Goal: Task Accomplishment & Management: Use online tool/utility

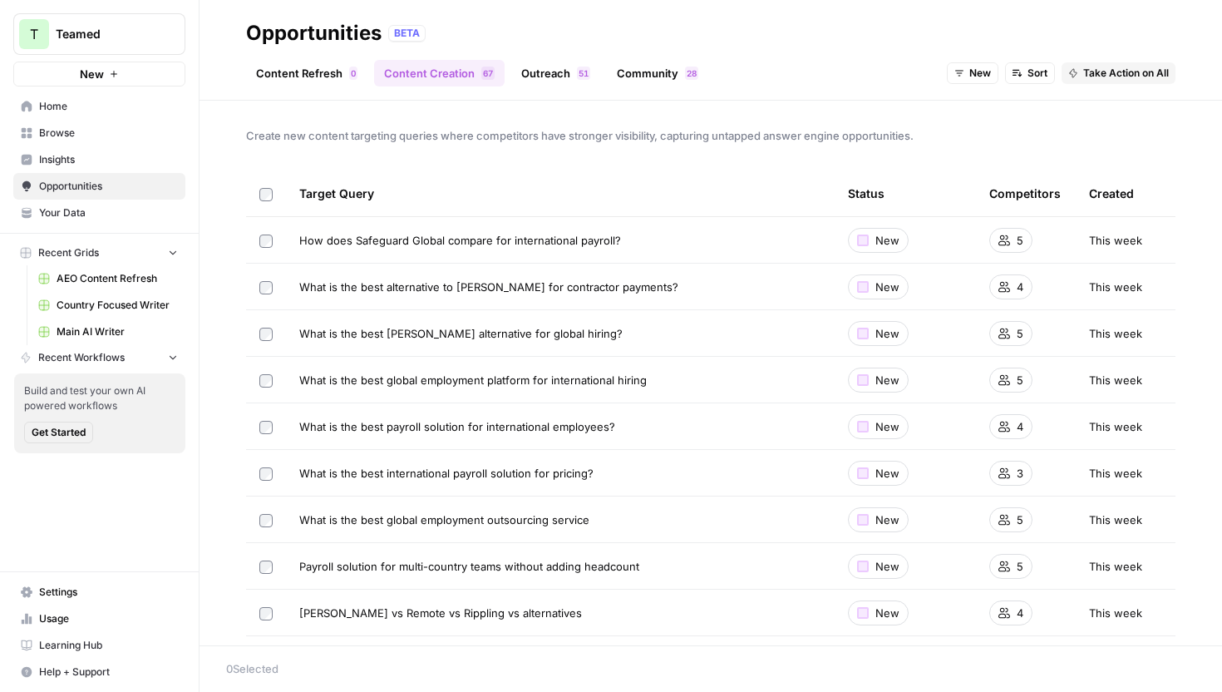
click at [67, 137] on span "Browse" at bounding box center [108, 133] width 139 height 15
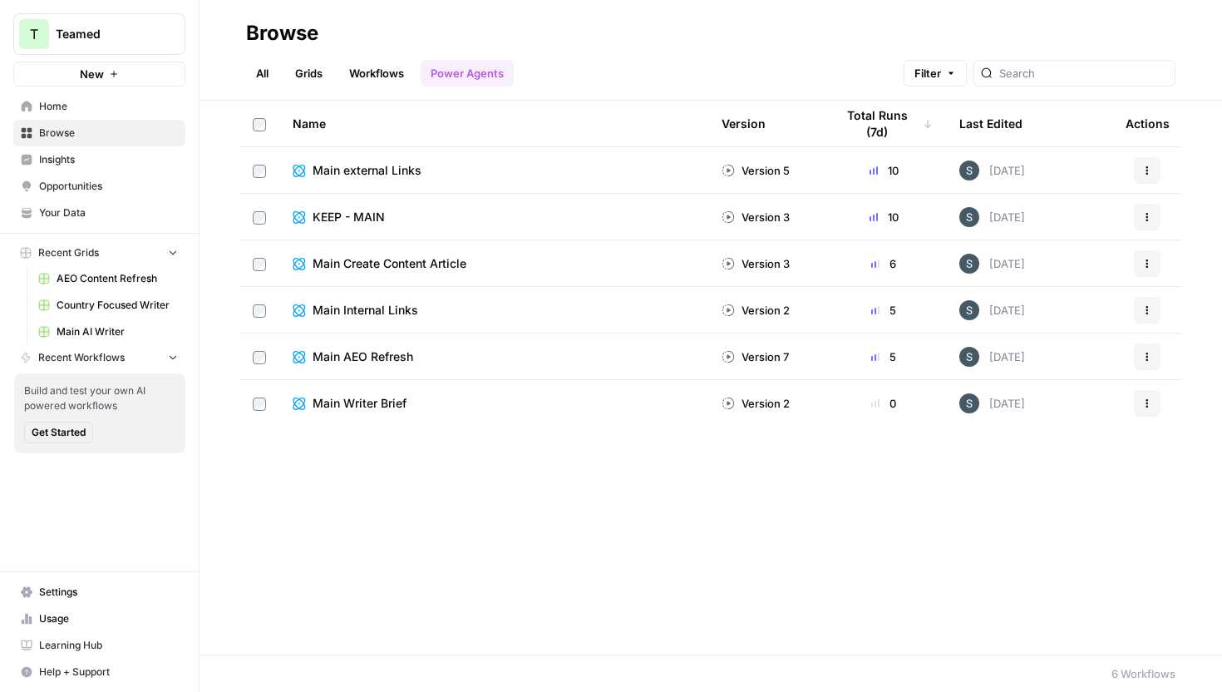
click at [312, 77] on link "Grids" at bounding box center [308, 73] width 47 height 27
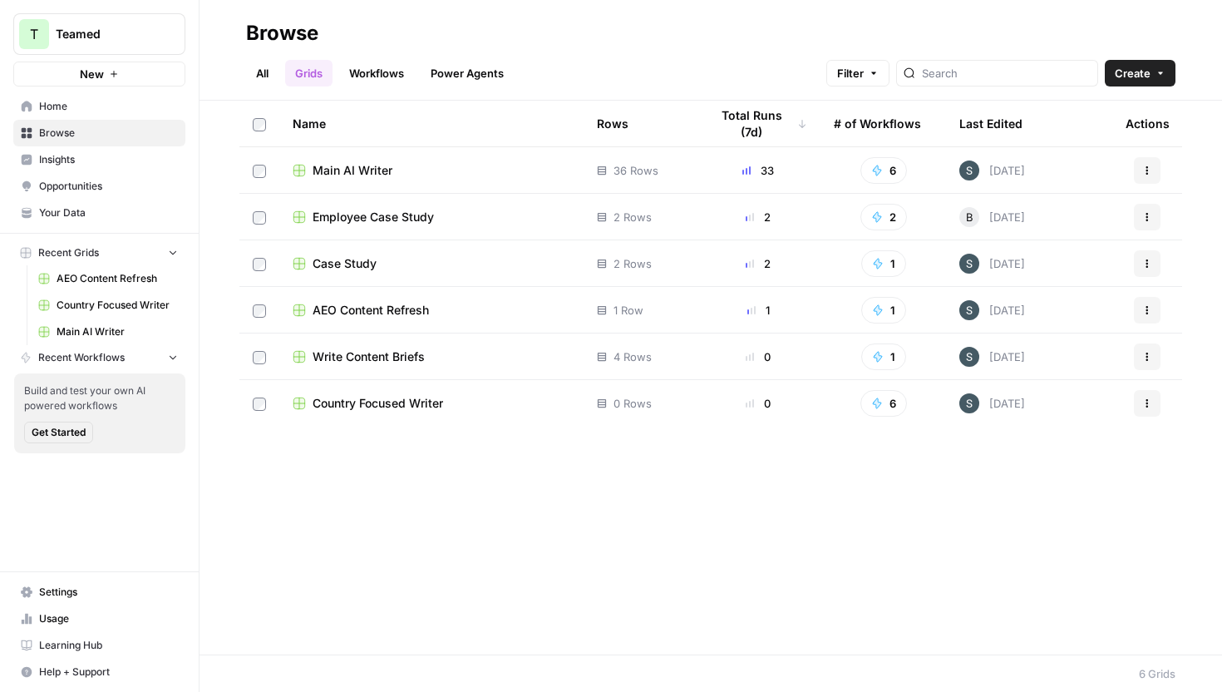
click at [393, 220] on span "Employee Case Study" at bounding box center [373, 217] width 121 height 17
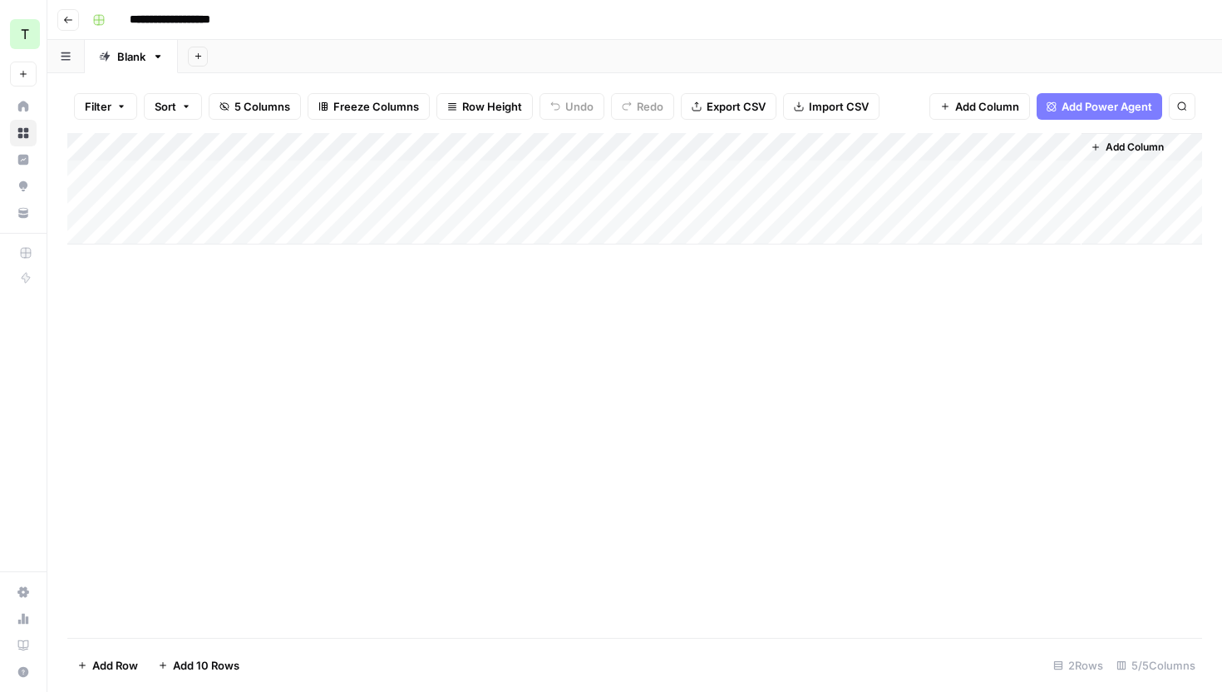
click at [894, 149] on div "Add Column" at bounding box center [634, 188] width 1135 height 111
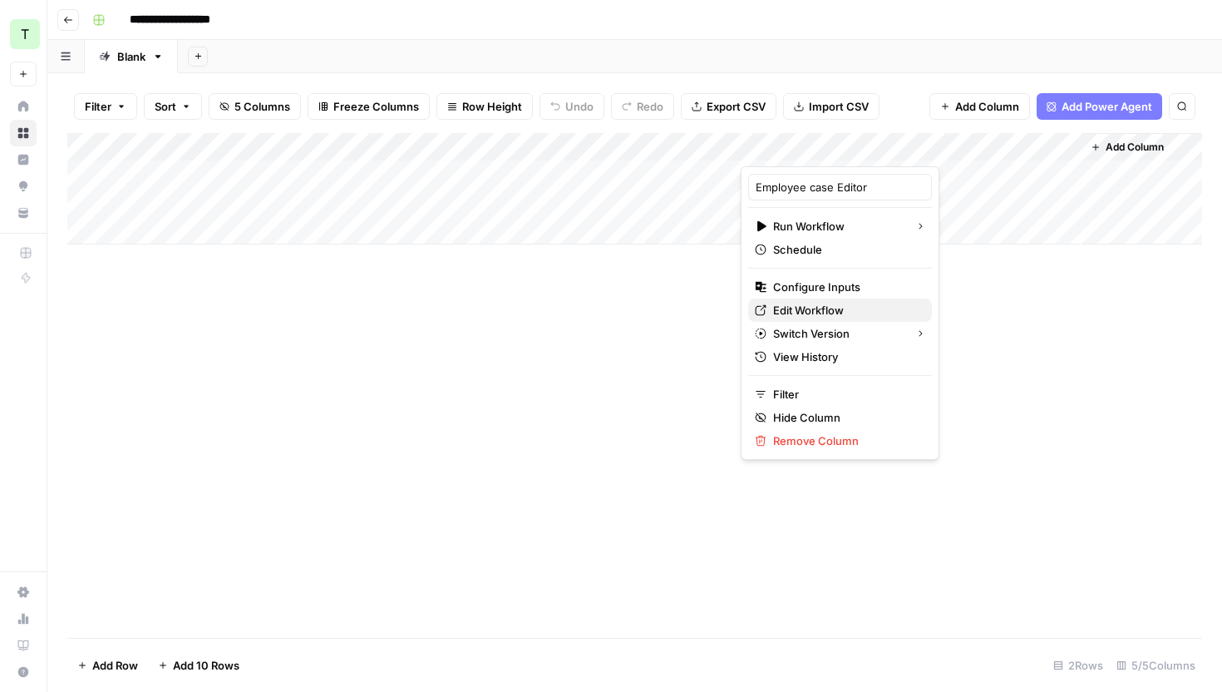
click at [826, 319] on link "Edit Workflow" at bounding box center [840, 310] width 184 height 23
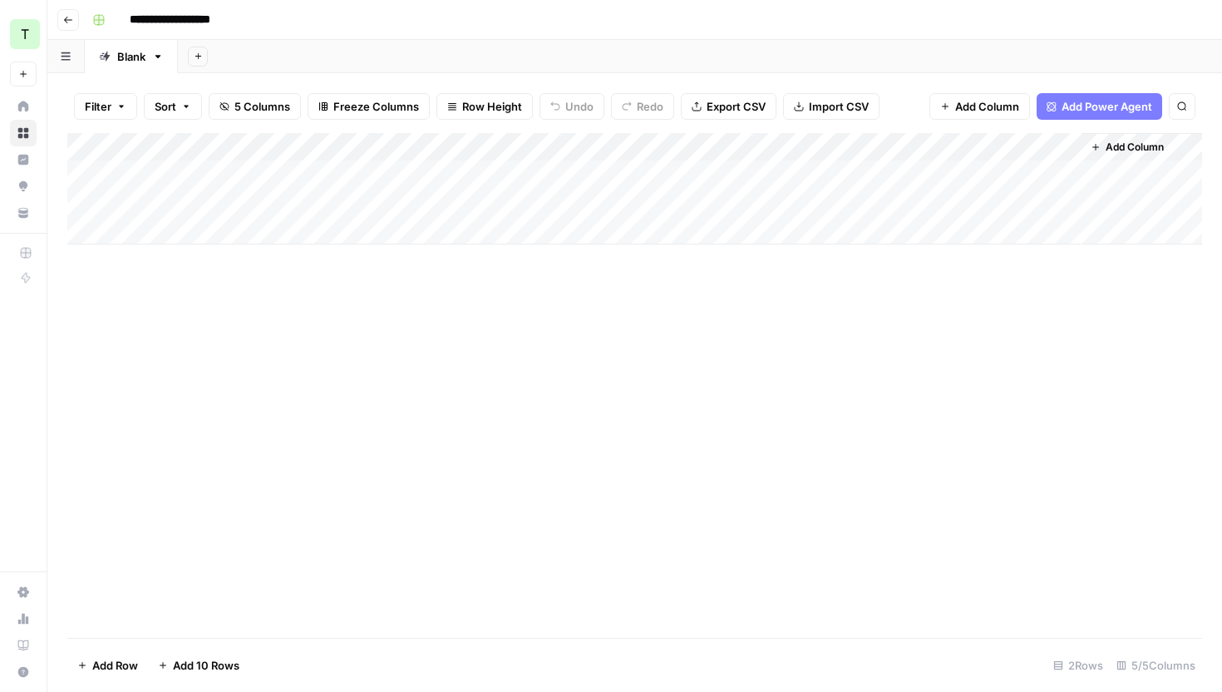
click at [899, 148] on div "Add Column" at bounding box center [634, 188] width 1135 height 111
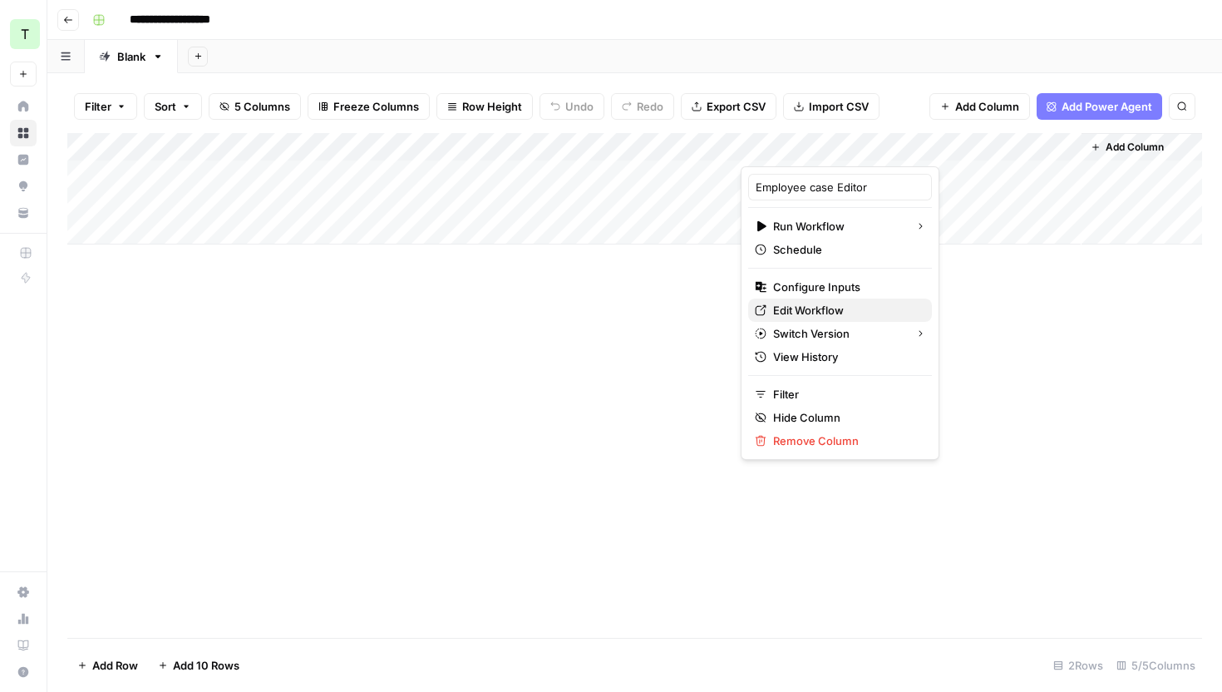
click at [844, 304] on span "Edit Workflow" at bounding box center [846, 310] width 146 height 17
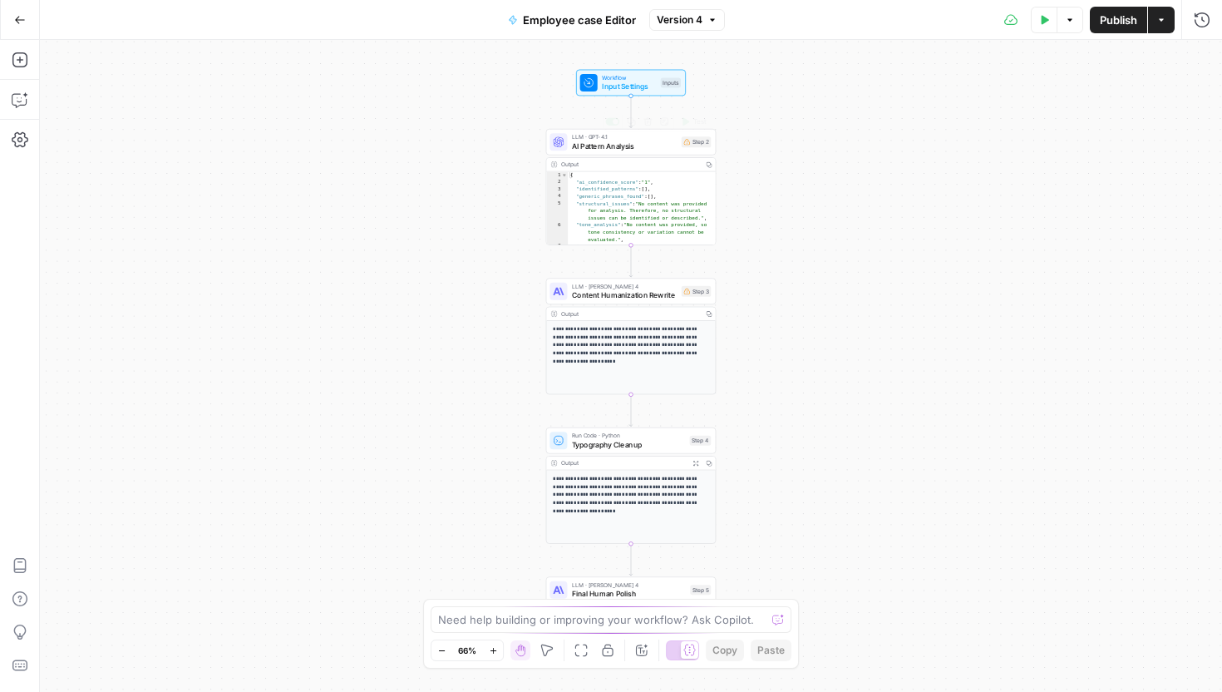
click at [647, 146] on span "AI Pattern Analysis" at bounding box center [625, 146] width 106 height 11
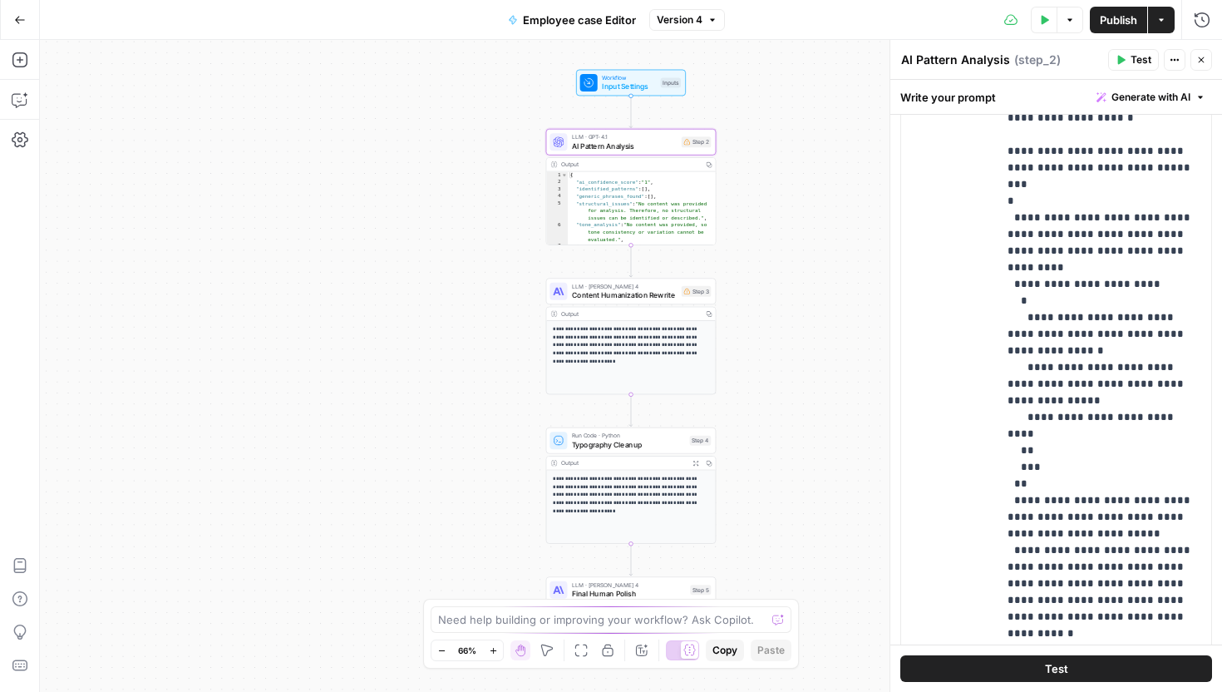
scroll to position [965, 0]
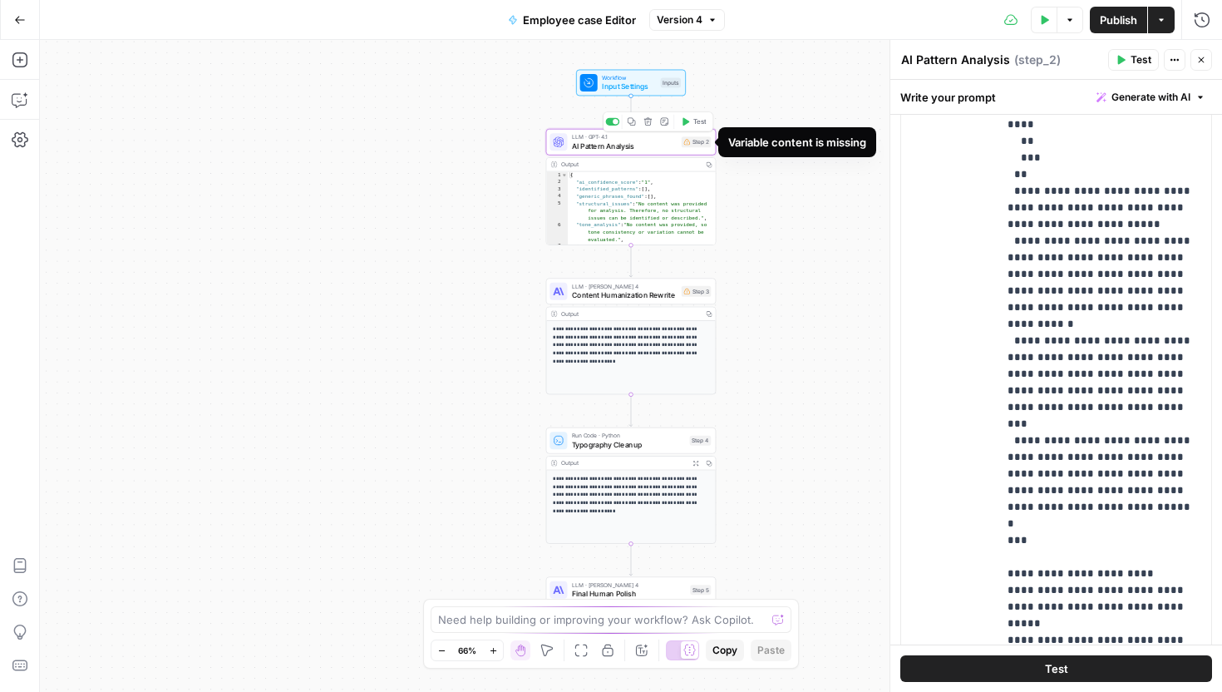
click at [699, 145] on div "Step 2" at bounding box center [697, 141] width 30 height 11
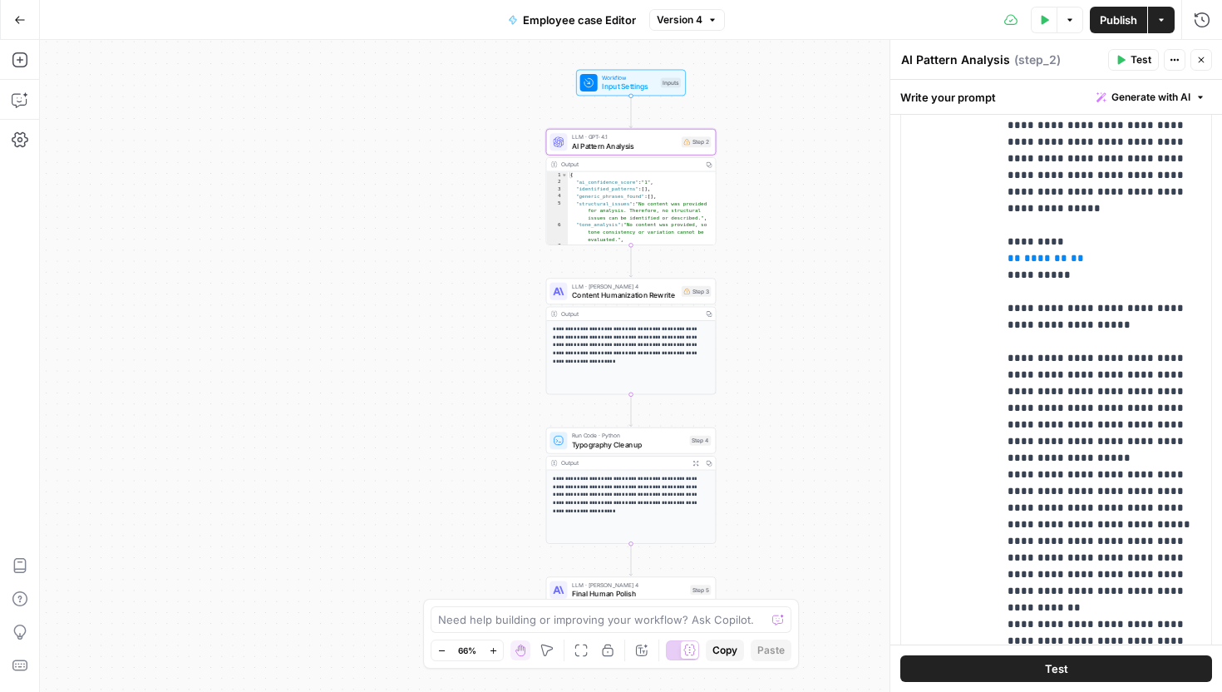
scroll to position [0, 0]
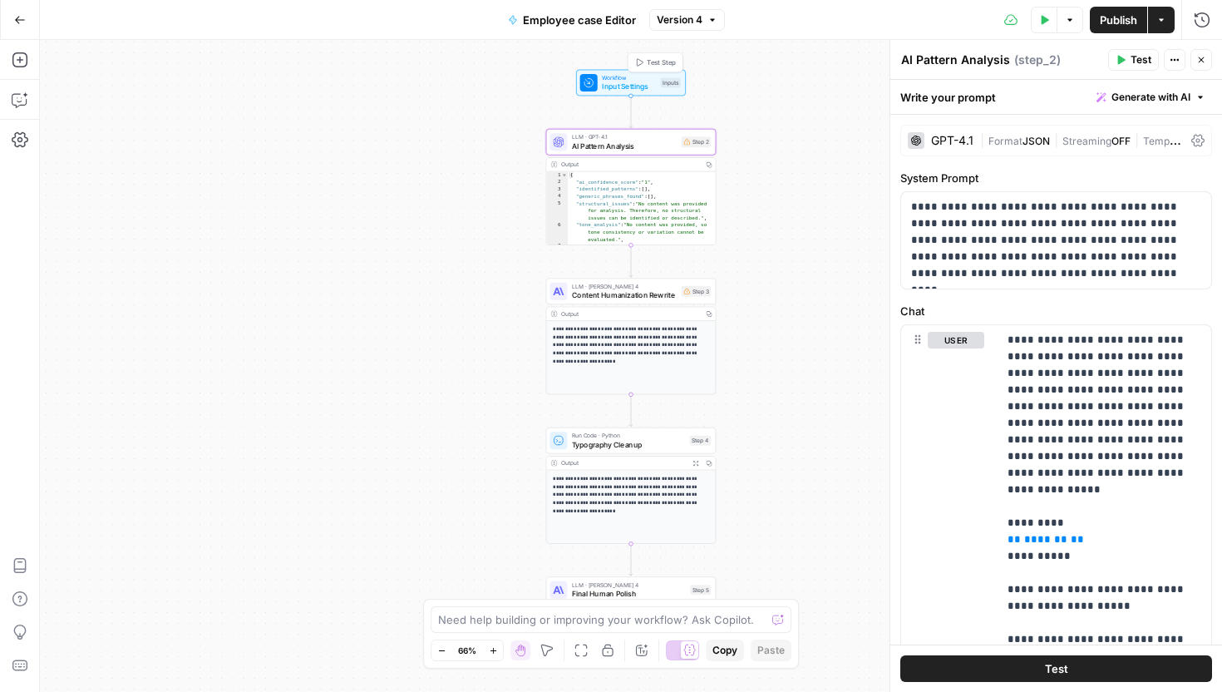
click at [630, 82] on span "Input Settings" at bounding box center [629, 86] width 54 height 11
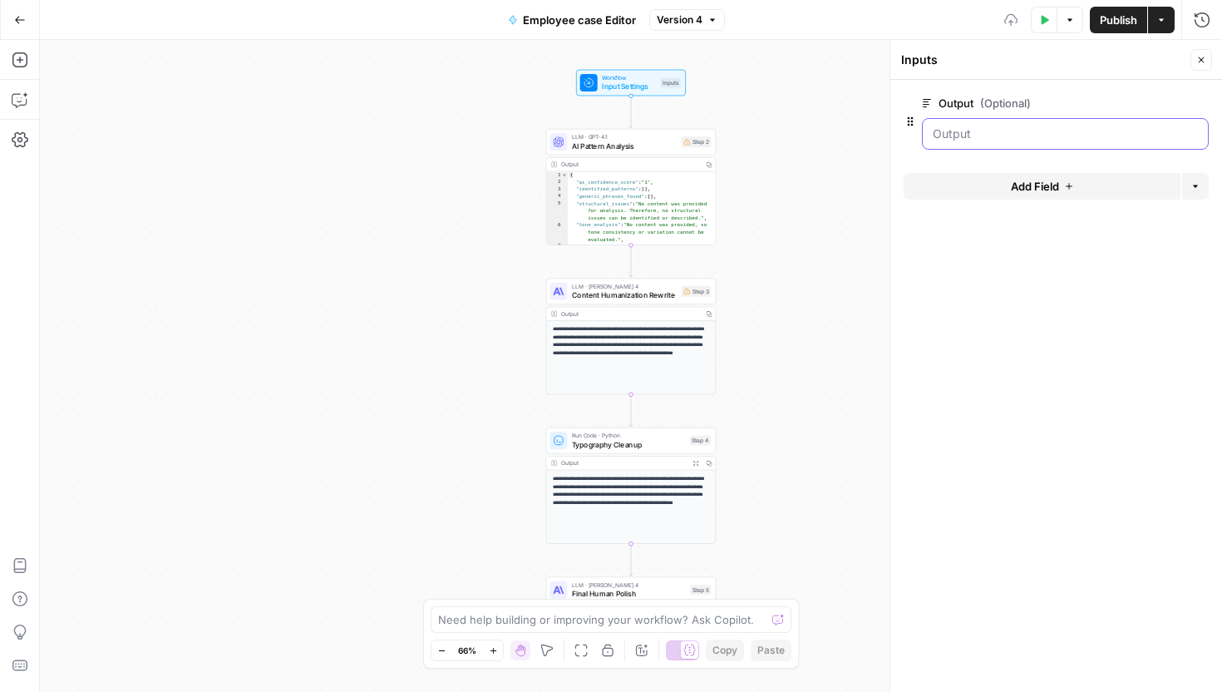
click at [1027, 141] on input "Output (Optional)" at bounding box center [1065, 134] width 265 height 17
click at [1150, 104] on span "edit field" at bounding box center [1146, 102] width 37 height 13
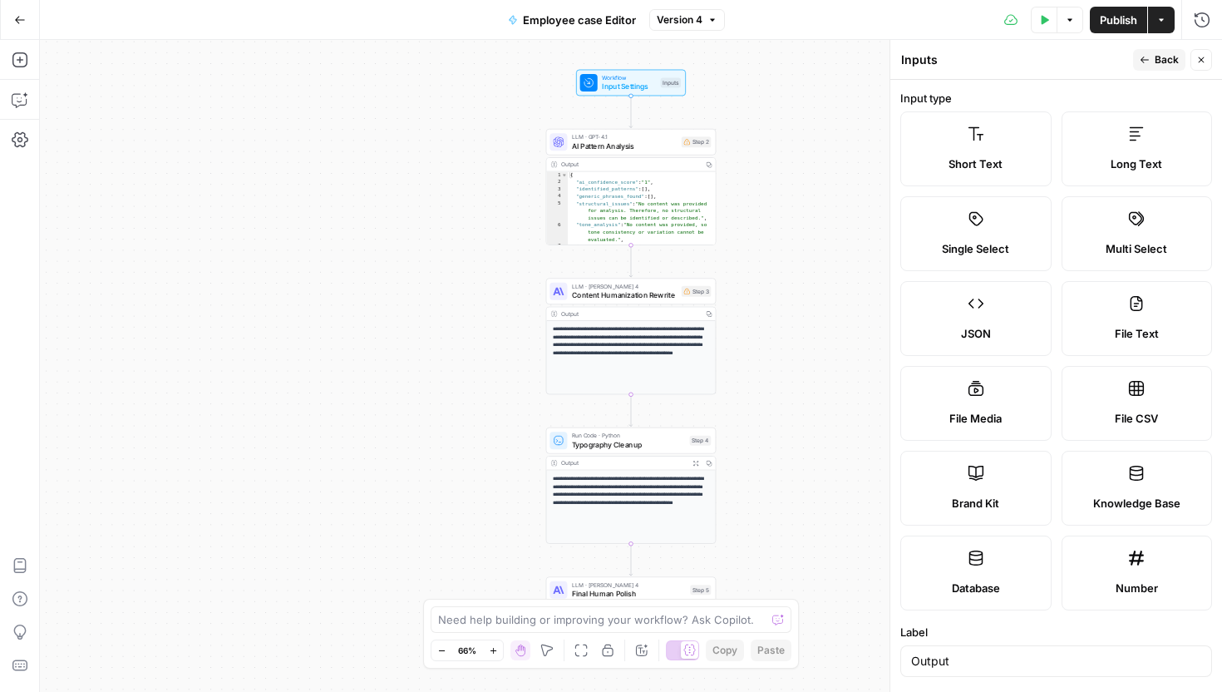
click at [1118, 78] on header "Inputs Inputs Back Close" at bounding box center [1057, 60] width 332 height 40
click at [1205, 58] on icon "button" at bounding box center [1202, 60] width 10 height 10
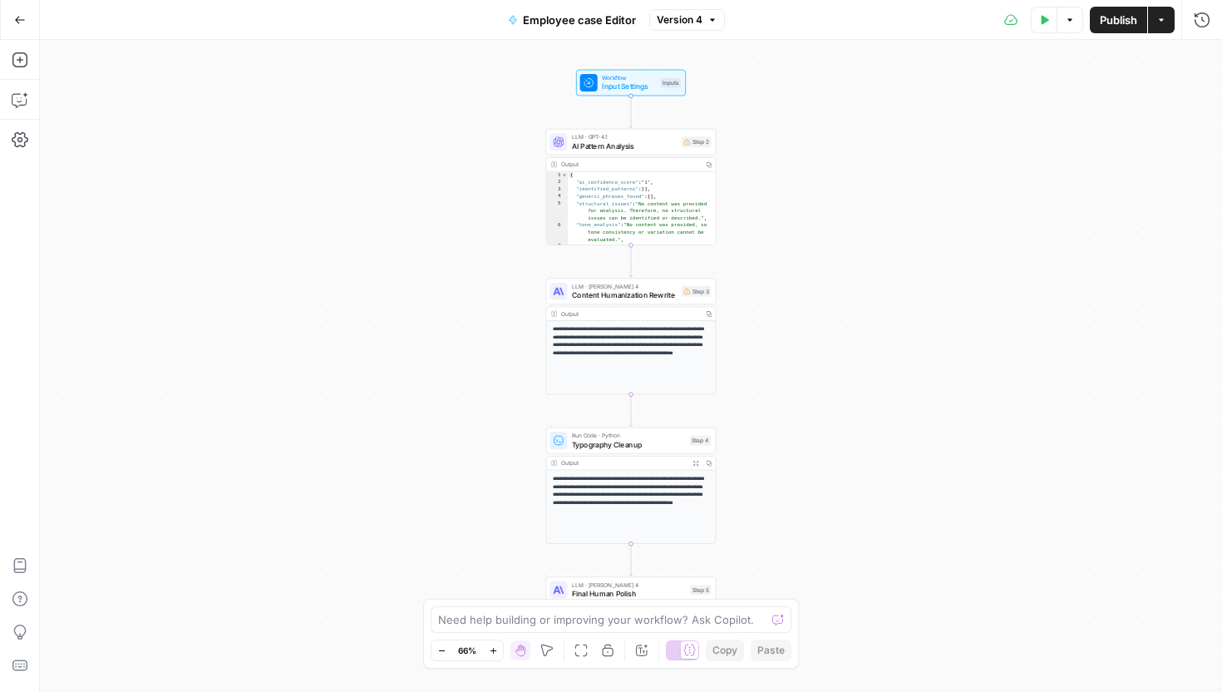
click at [620, 86] on span "Input Settings" at bounding box center [629, 86] width 54 height 11
click at [1150, 100] on span "edit field" at bounding box center [1146, 102] width 37 height 13
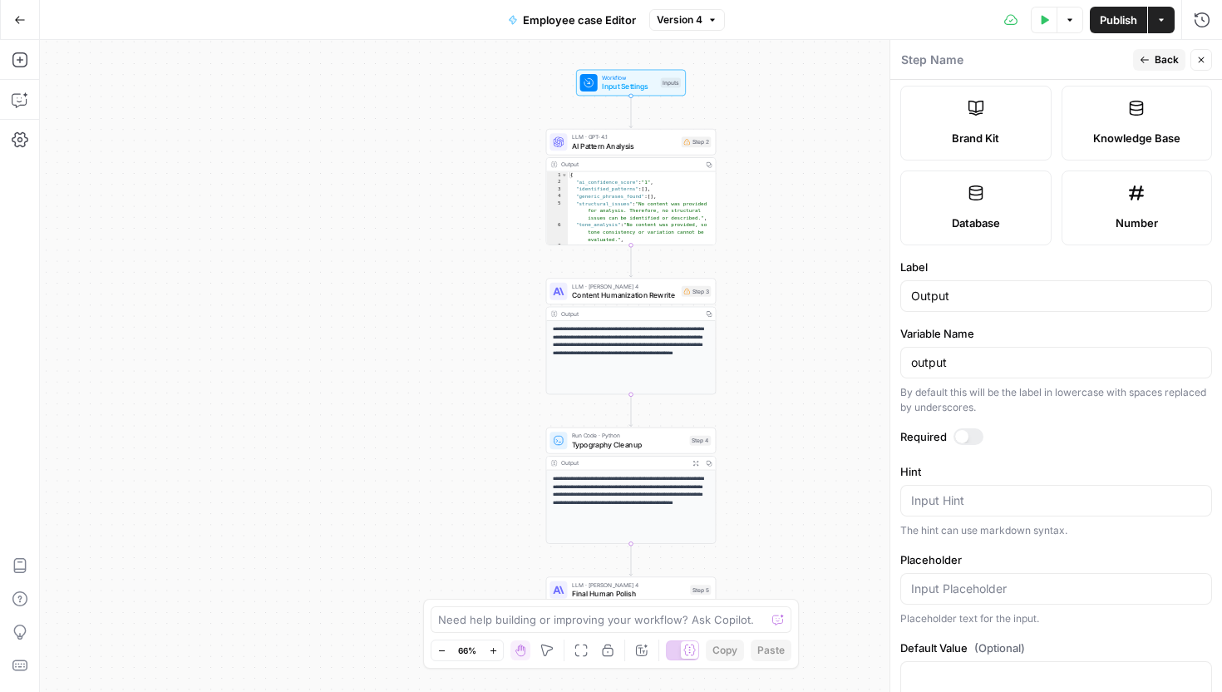
scroll to position [370, 0]
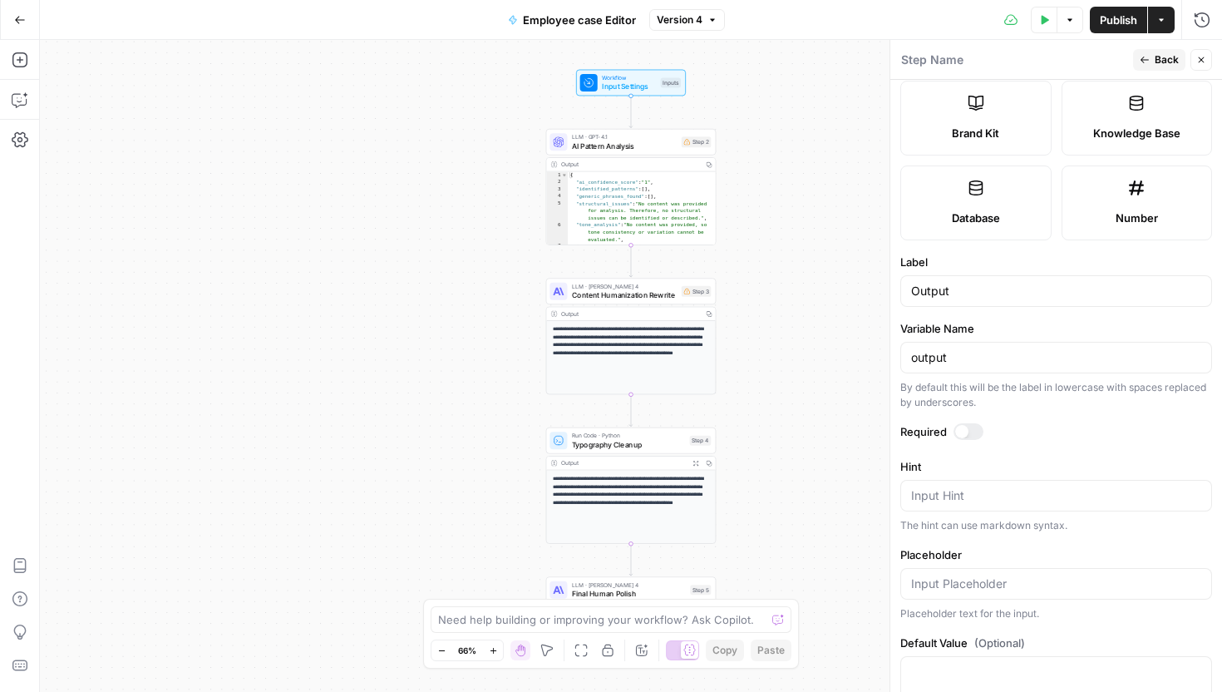
click at [963, 436] on div at bounding box center [961, 431] width 13 height 13
click at [1206, 60] on icon "button" at bounding box center [1202, 60] width 10 height 10
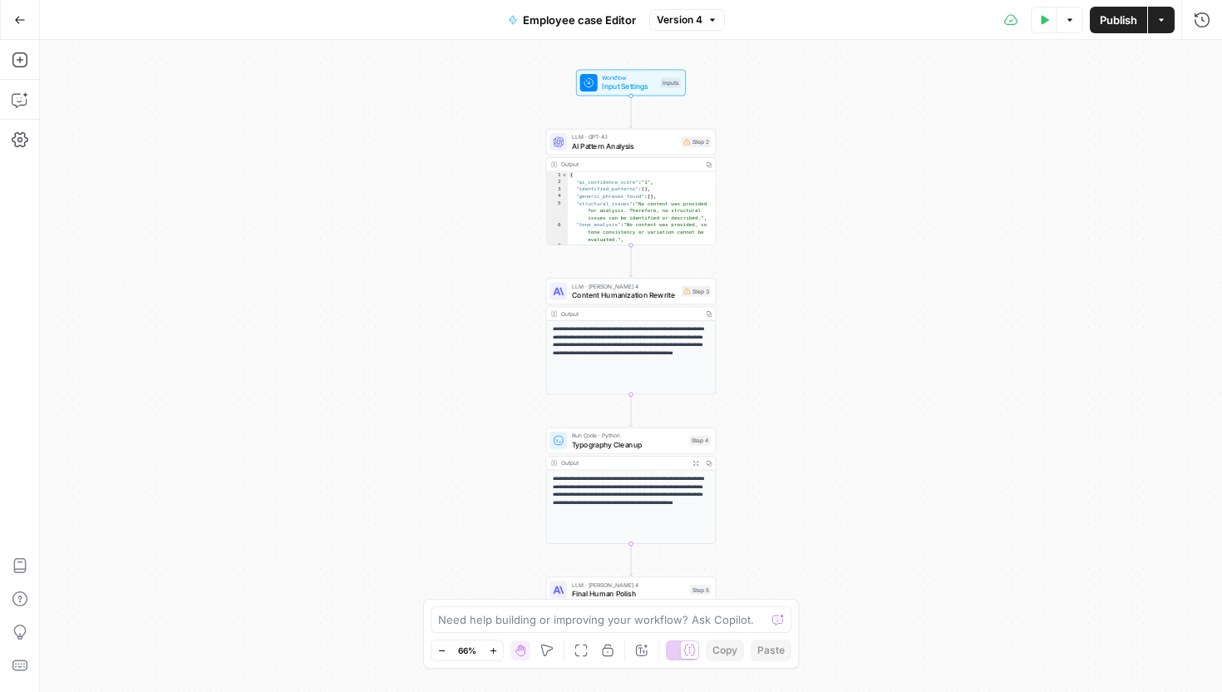
click at [1101, 17] on span "Publish" at bounding box center [1118, 20] width 37 height 17
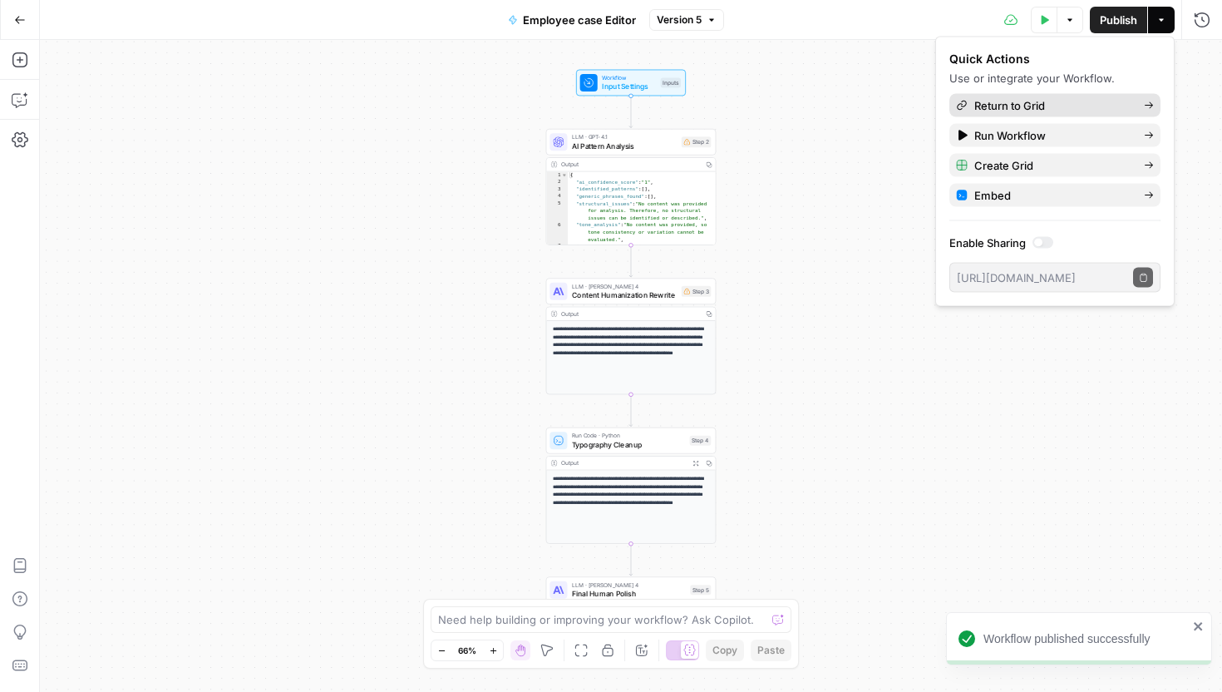
click at [1079, 106] on span "Return to Grid" at bounding box center [1053, 105] width 156 height 17
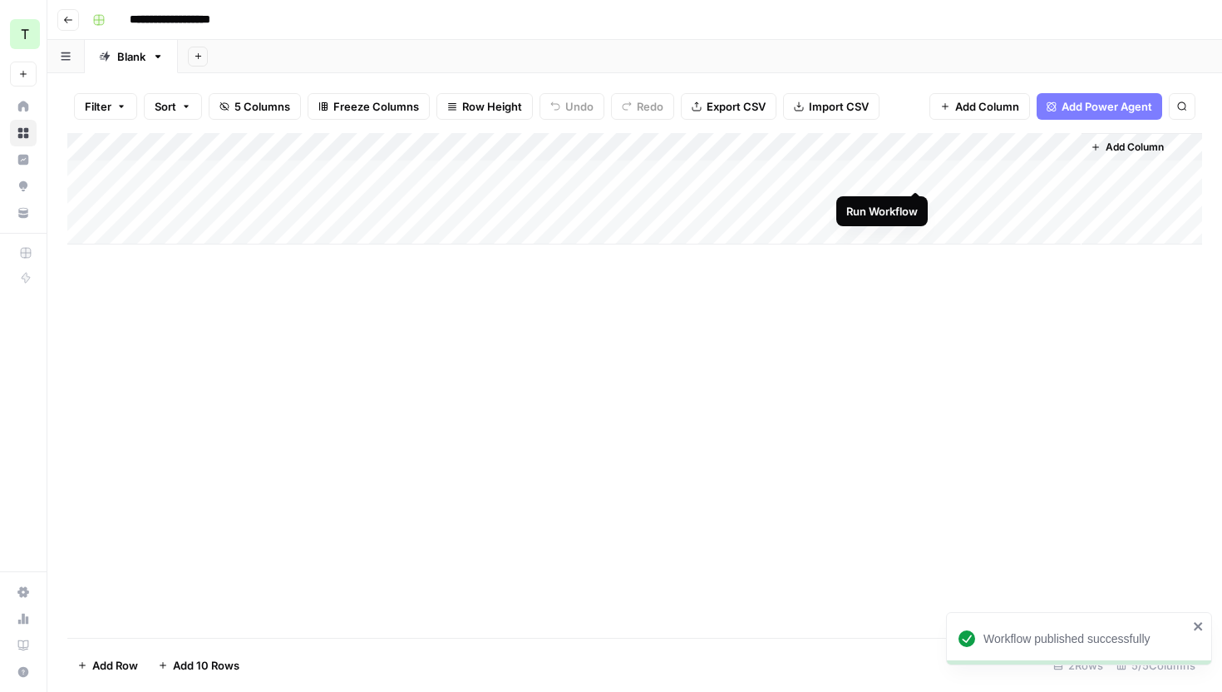
click at [917, 175] on div "Add Column" at bounding box center [634, 188] width 1135 height 111
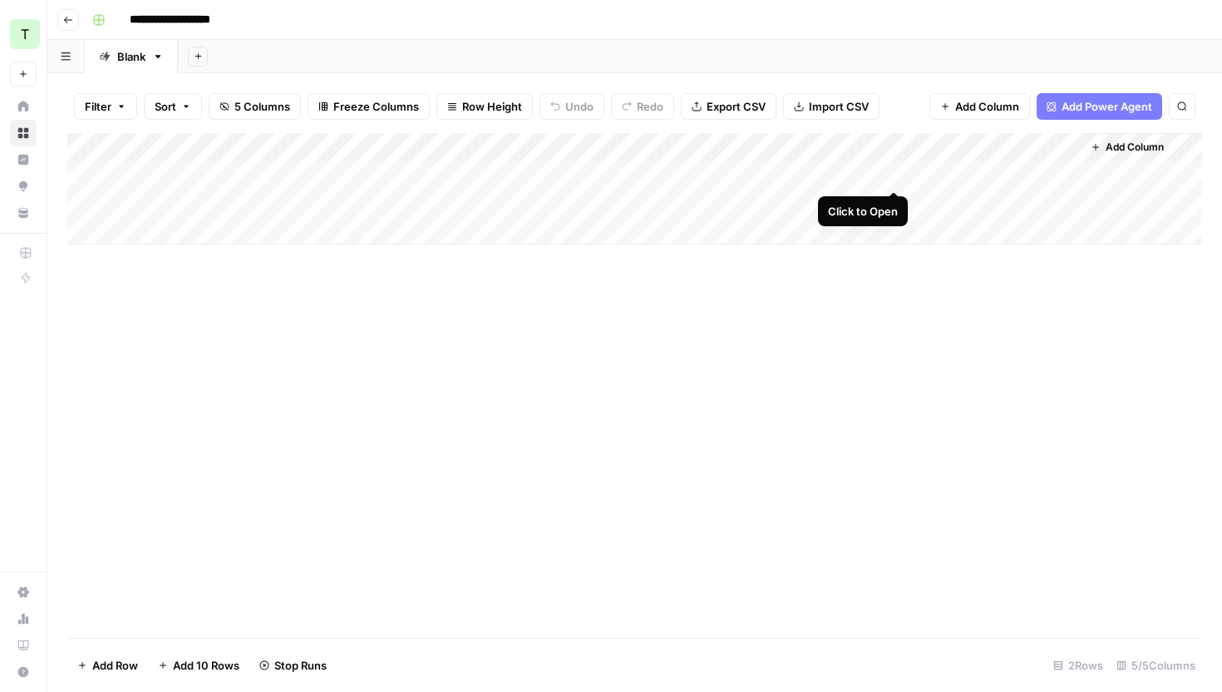
click at [896, 177] on div "Add Column" at bounding box center [634, 188] width 1135 height 111
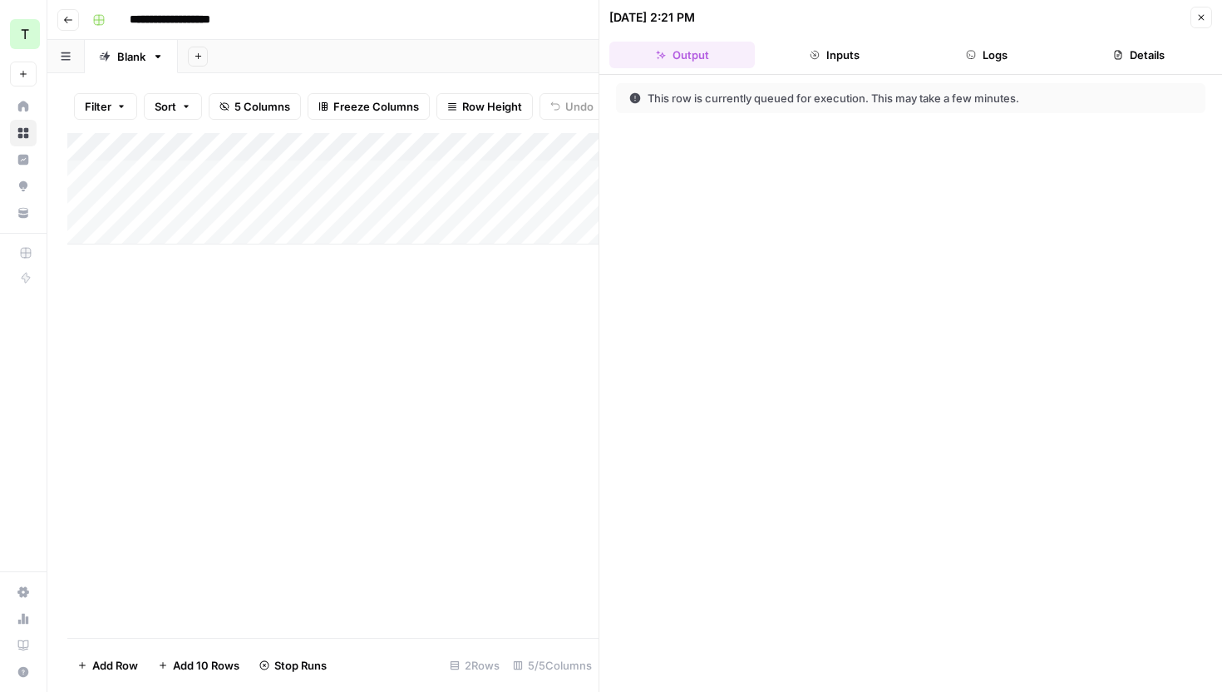
click at [993, 64] on button "Logs" at bounding box center [988, 55] width 146 height 27
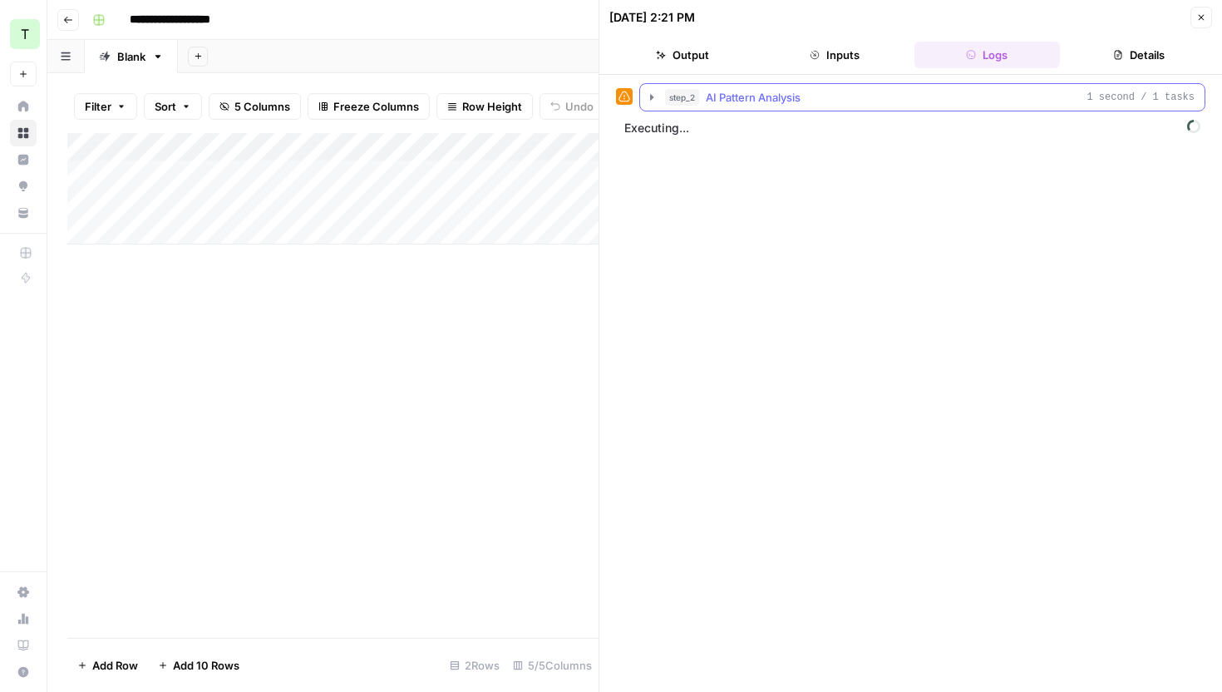
click at [644, 94] on button "step_2 AI Pattern Analysis 1 second / 1 tasks" at bounding box center [922, 97] width 565 height 27
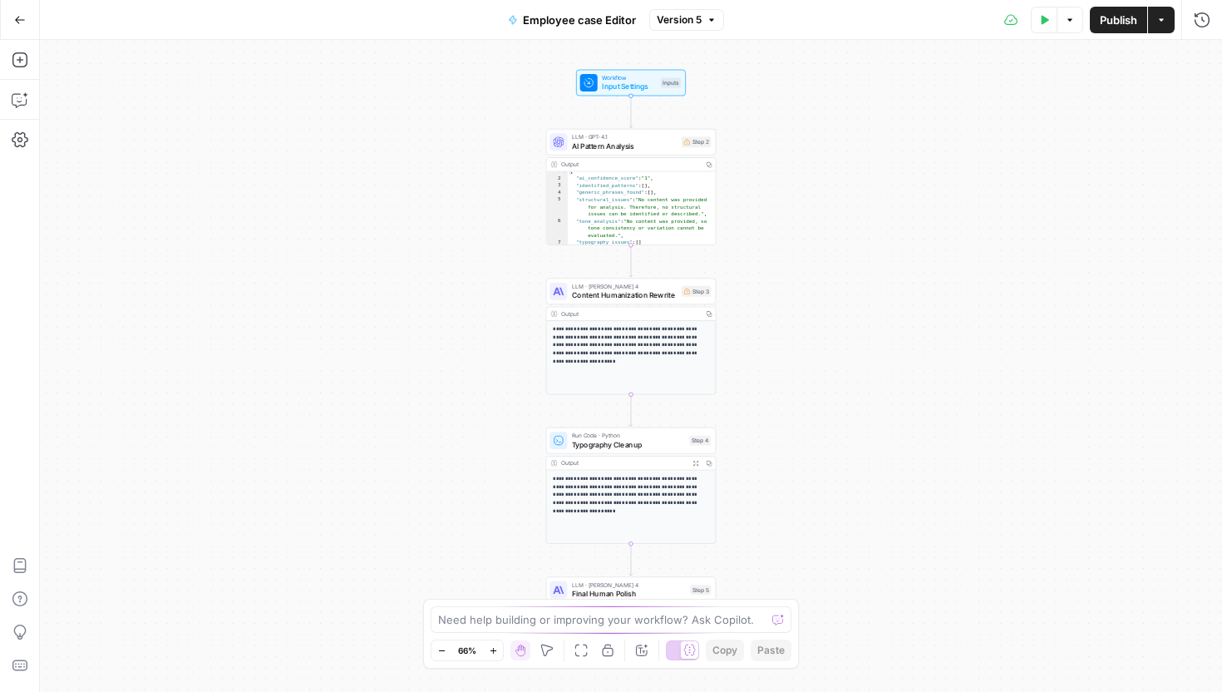
scroll to position [17, 0]
click at [659, 294] on span "Content Humanization Rewrite" at bounding box center [625, 294] width 106 height 11
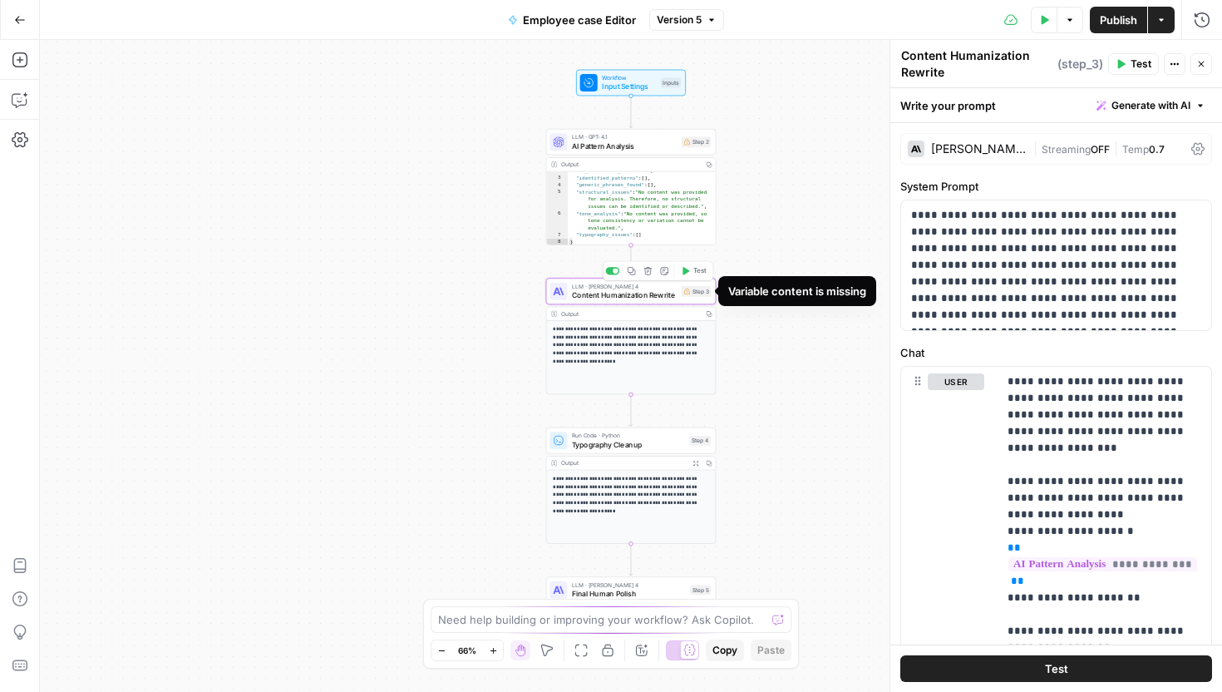
click at [703, 294] on div "Step 3" at bounding box center [697, 291] width 30 height 11
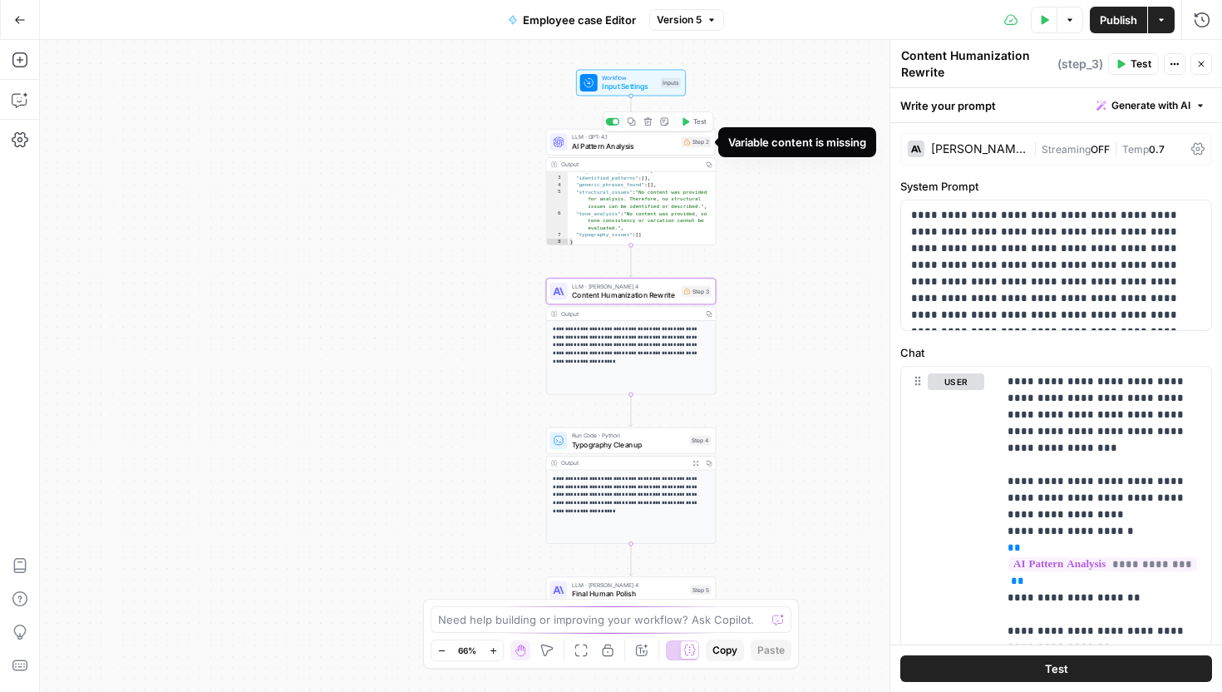
click at [698, 146] on div "Step 2" at bounding box center [697, 141] width 30 height 11
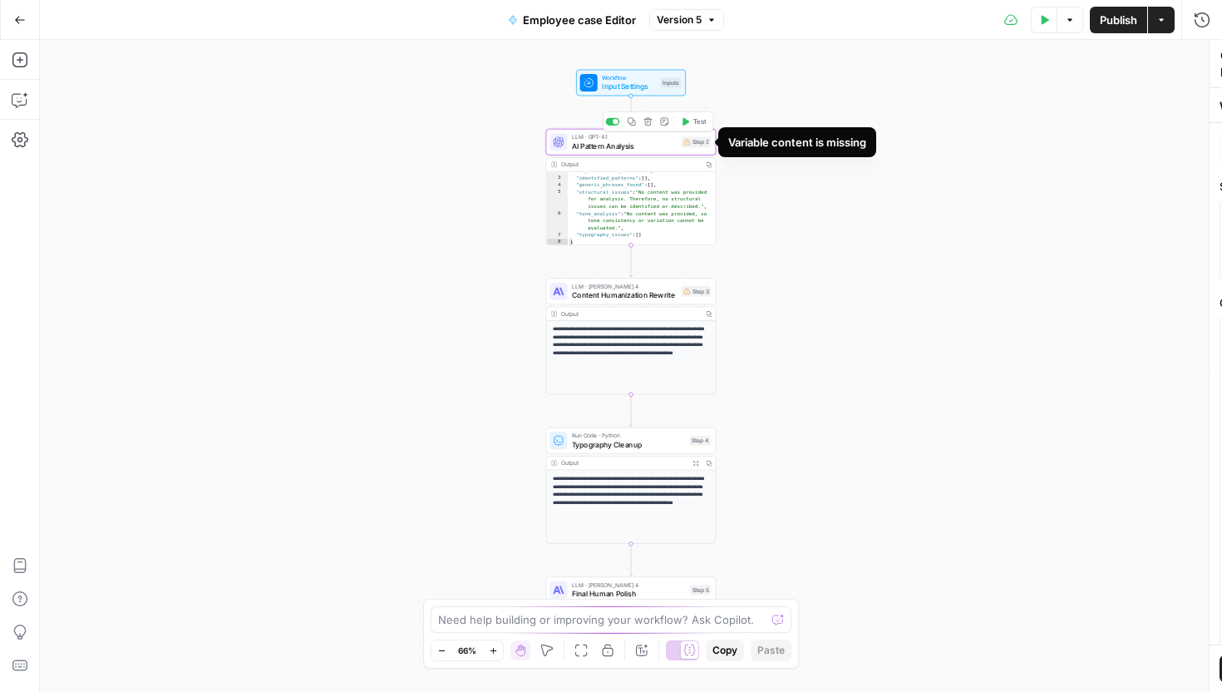
type textarea "AI Pattern Analysis"
